Goal: Information Seeking & Learning: Learn about a topic

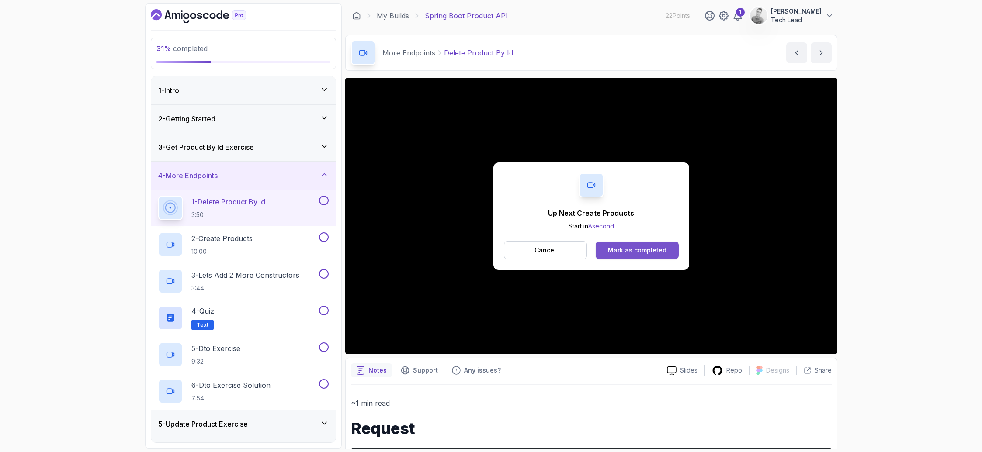
click at [624, 246] on div "Mark as completed" at bounding box center [637, 250] width 59 height 9
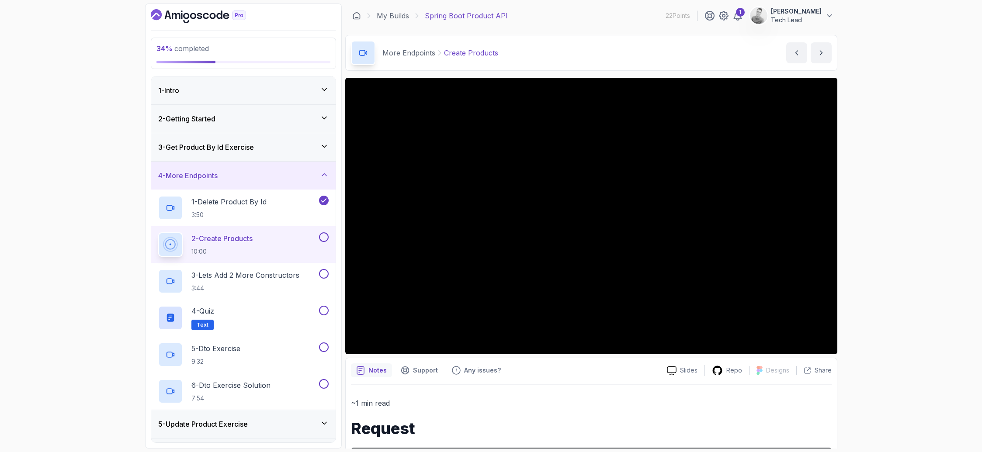
click at [916, 245] on div "34 % completed 1 - Intro 2 - Getting Started 3 - Get Product By Id Exercise 4 -…" at bounding box center [491, 226] width 982 height 452
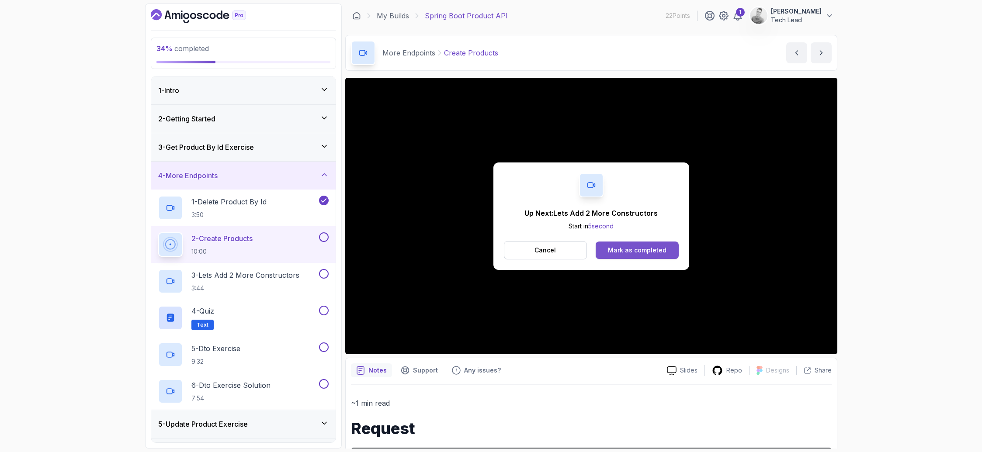
click at [626, 250] on div "Mark as completed" at bounding box center [637, 250] width 59 height 9
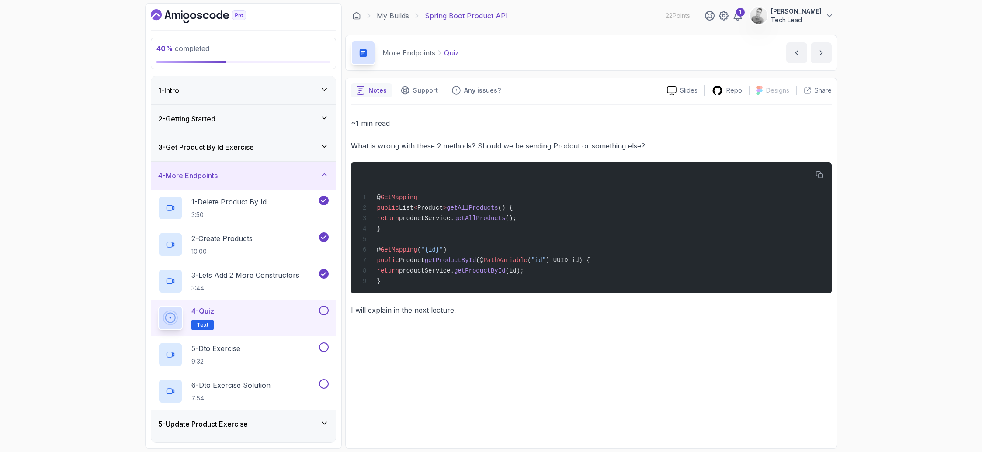
click at [274, 319] on div "4 - Quiz Text" at bounding box center [237, 318] width 159 height 24
click at [317, 315] on button "4 - Quiz Text" at bounding box center [243, 318] width 170 height 24
click at [205, 325] on span "Text" at bounding box center [203, 325] width 12 height 7
drag, startPoint x: 541, startPoint y: 147, endPoint x: 641, endPoint y: 149, distance: 99.6
click at [641, 149] on p "What is wrong with these 2 methods? Should we be sending Prodcut or something e…" at bounding box center [591, 146] width 481 height 12
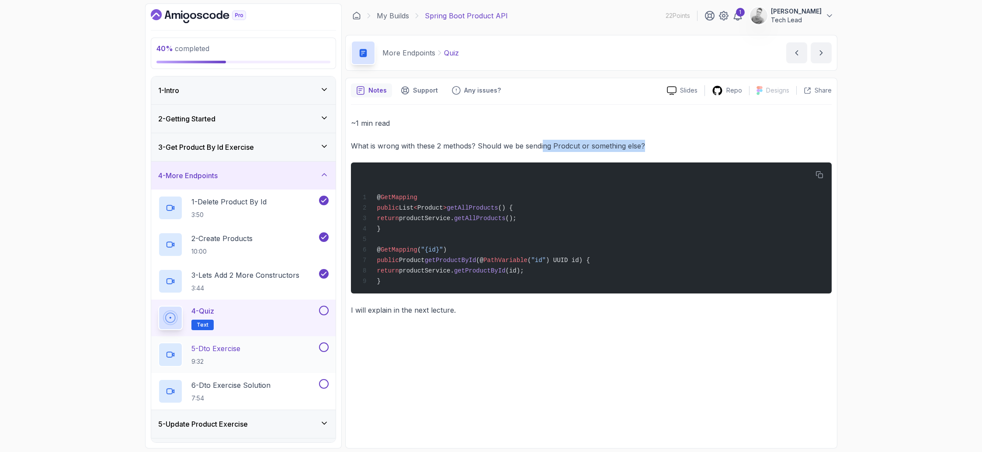
click at [277, 353] on div "5 - Dto Exercise 9:32" at bounding box center [237, 354] width 159 height 24
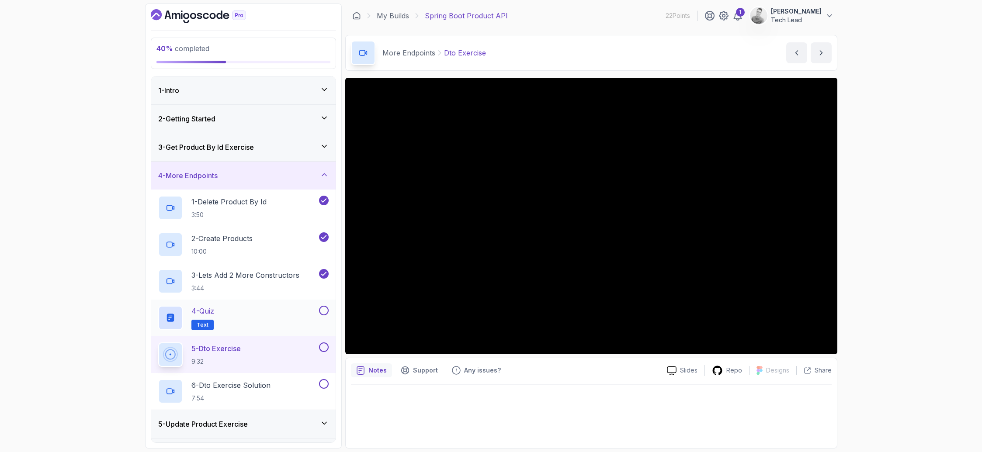
click at [282, 315] on div "4 - Quiz Text" at bounding box center [237, 318] width 159 height 24
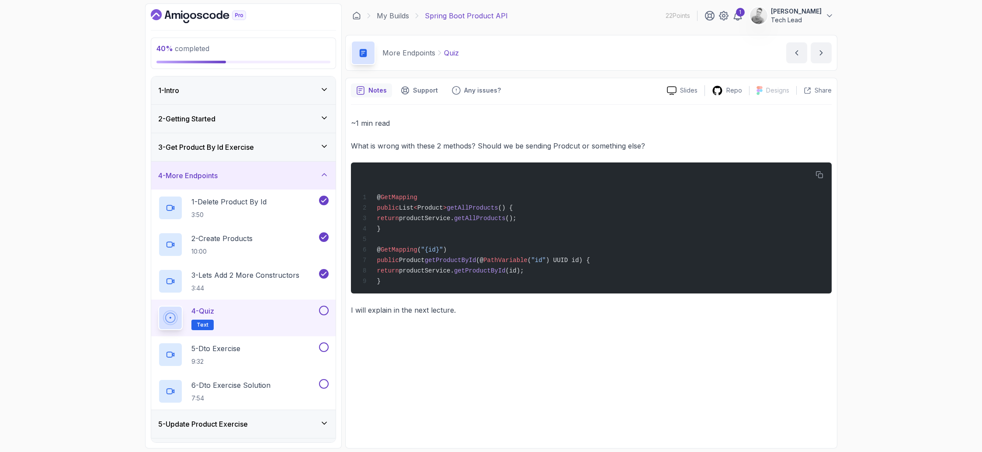
click at [328, 309] on button at bounding box center [324, 311] width 10 height 10
drag, startPoint x: 411, startPoint y: 305, endPoint x: 427, endPoint y: 313, distance: 17.8
click at [411, 305] on p "I will explain in the next lecture." at bounding box center [591, 310] width 481 height 12
click at [432, 312] on p "I will explain in the next lecture." at bounding box center [591, 310] width 481 height 12
click at [318, 351] on div at bounding box center [322, 347] width 11 height 10
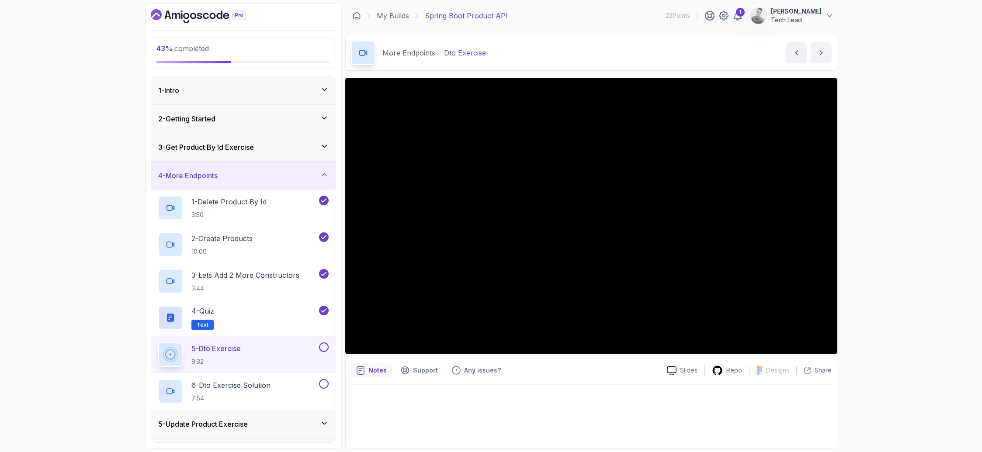
click at [76, 169] on div "43 % completed 1 - Intro 2 - Getting Started 3 - Get Product By Id Exercise 4 -…" at bounding box center [491, 226] width 982 height 452
